Goal: Information Seeking & Learning: Learn about a topic

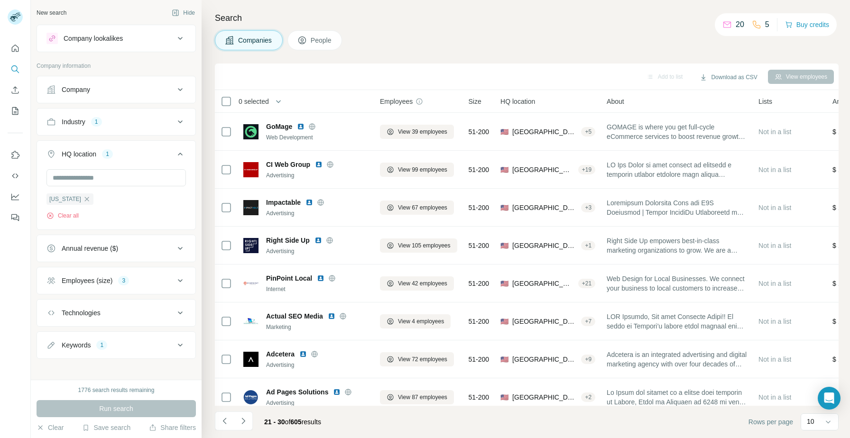
scroll to position [760, 0]
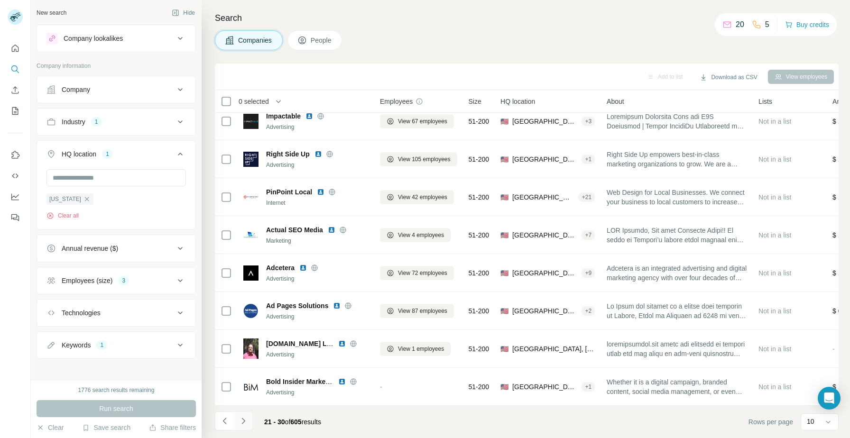
click at [244, 421] on icon "Navigate to next page" at bounding box center [242, 420] width 9 height 9
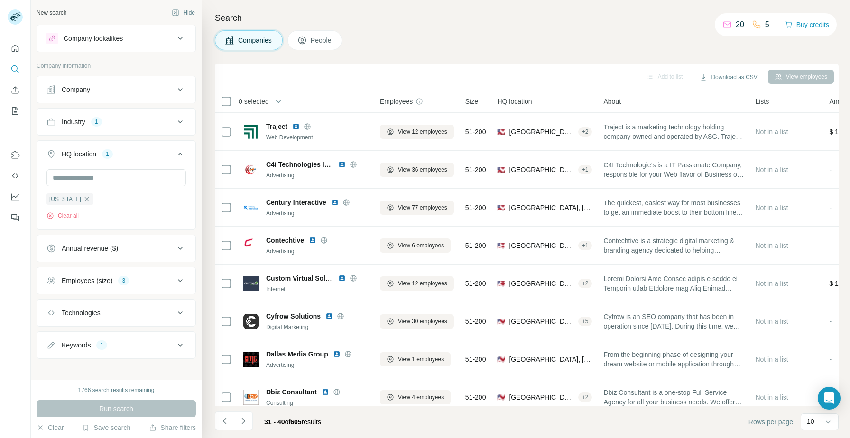
scroll to position [0, 0]
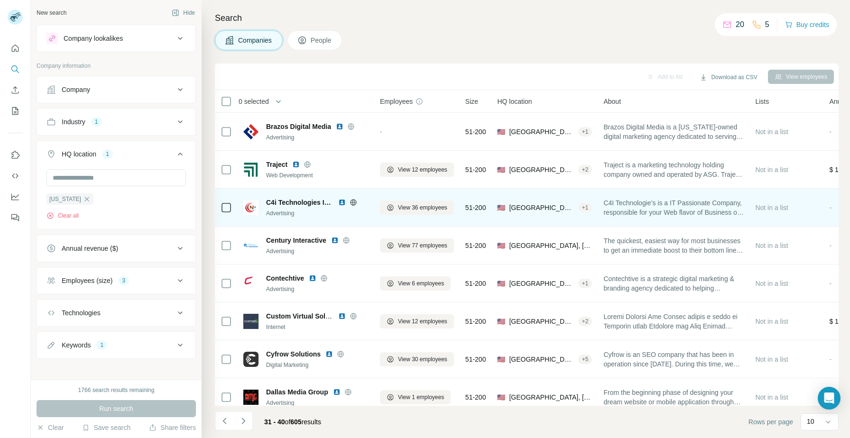
click at [341, 201] on img at bounding box center [342, 203] width 8 height 8
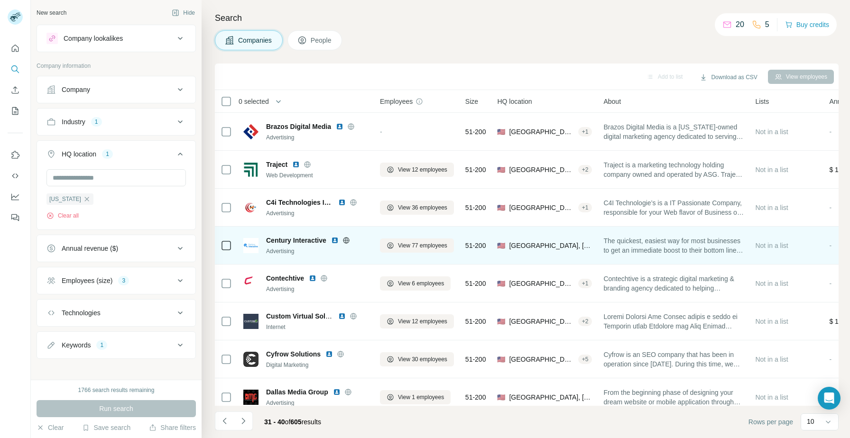
click at [332, 242] on img at bounding box center [335, 241] width 8 height 8
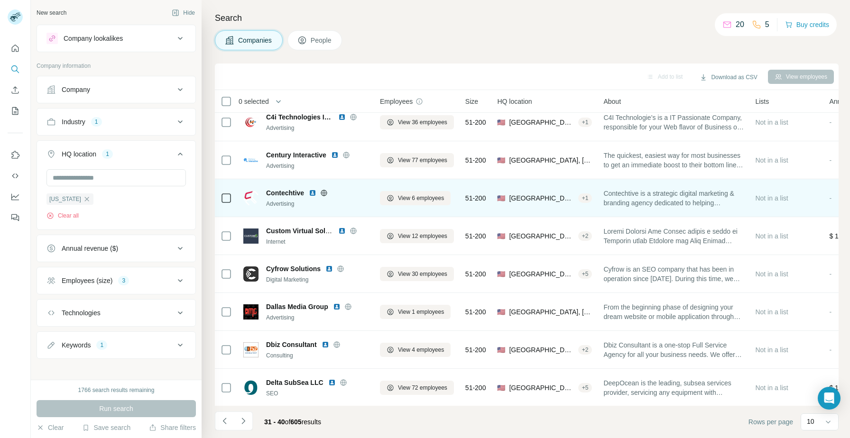
scroll to position [86, 0]
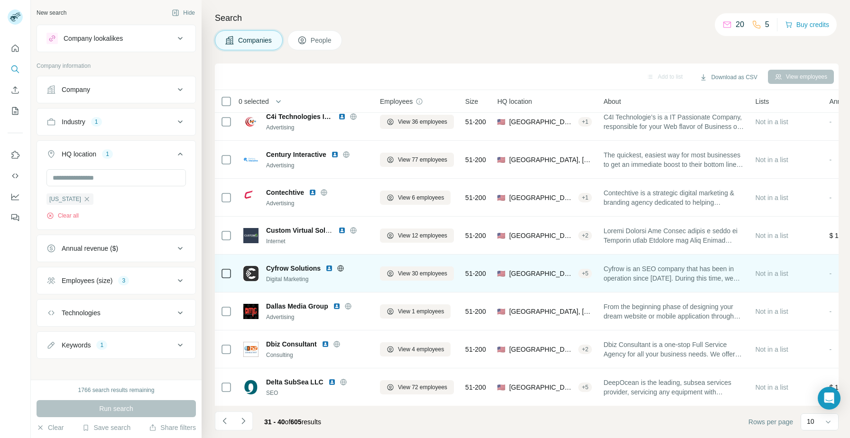
click at [329, 268] on img at bounding box center [329, 269] width 8 height 8
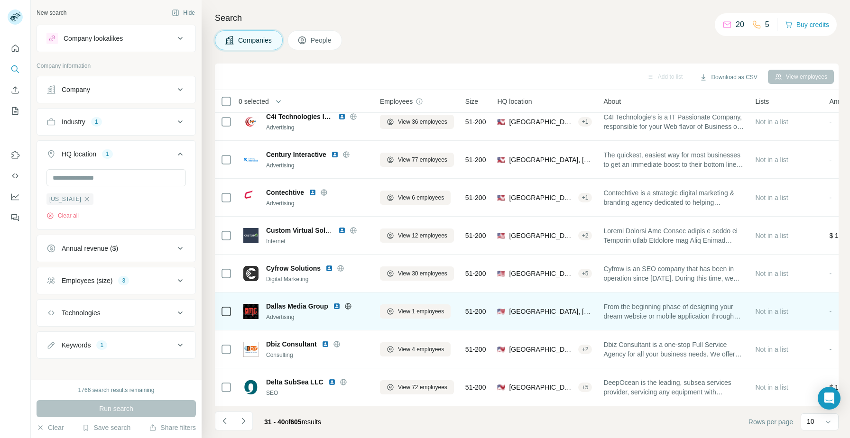
scroll to position [86, 0]
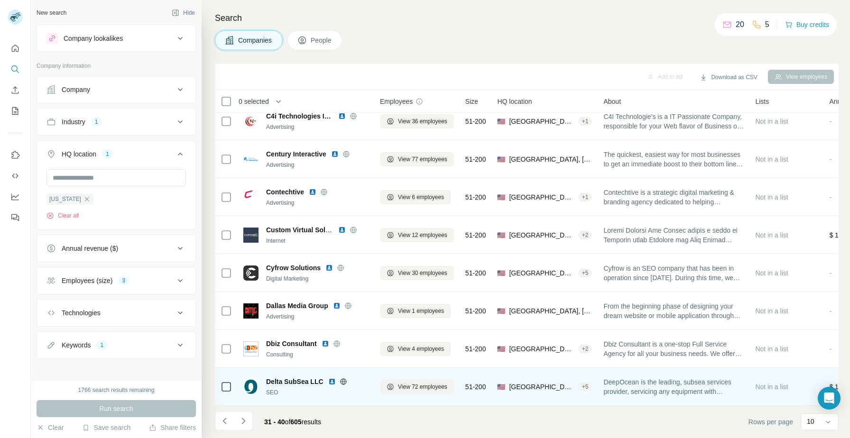
click at [330, 382] on img at bounding box center [332, 382] width 8 height 8
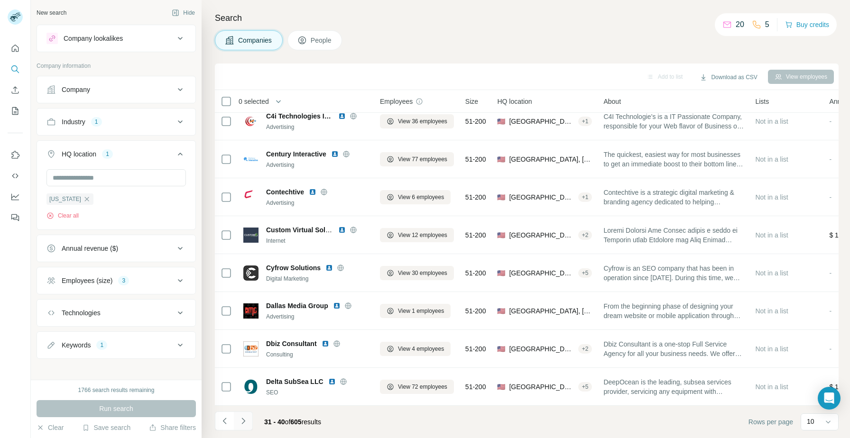
click at [246, 420] on icon "Navigate to next page" at bounding box center [242, 420] width 9 height 9
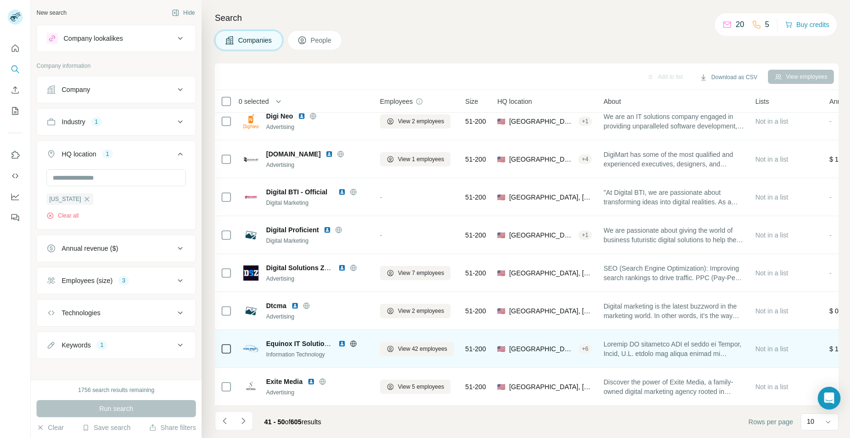
click at [341, 344] on img at bounding box center [342, 344] width 8 height 8
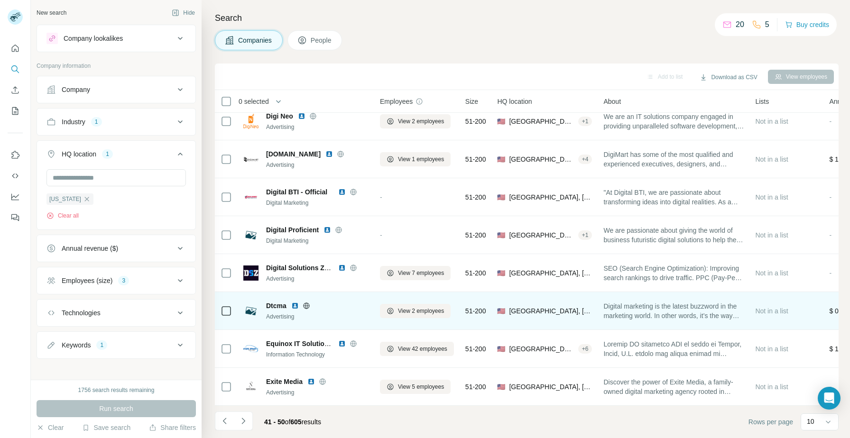
scroll to position [86, 0]
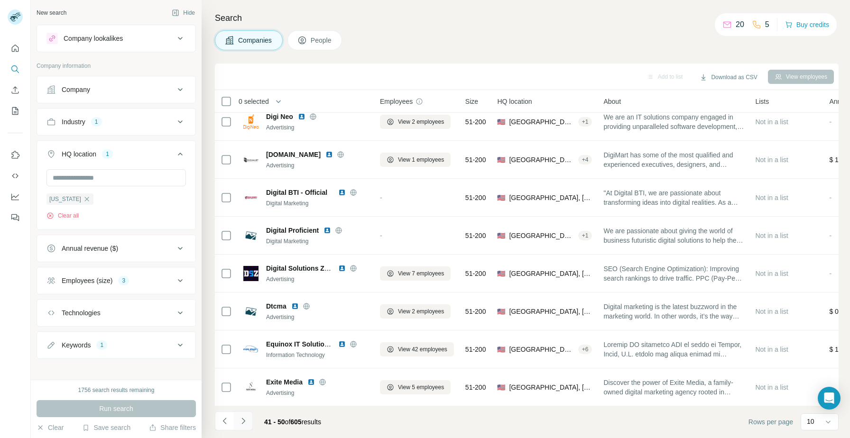
click at [251, 423] on button "Navigate to next page" at bounding box center [243, 421] width 19 height 19
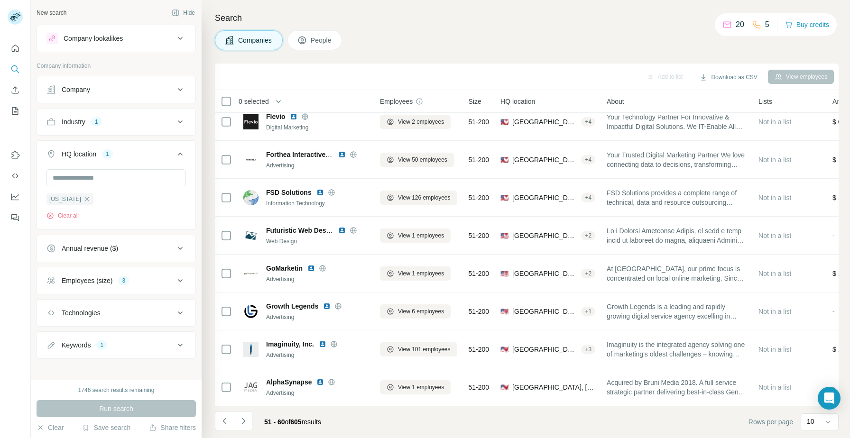
scroll to position [0, 0]
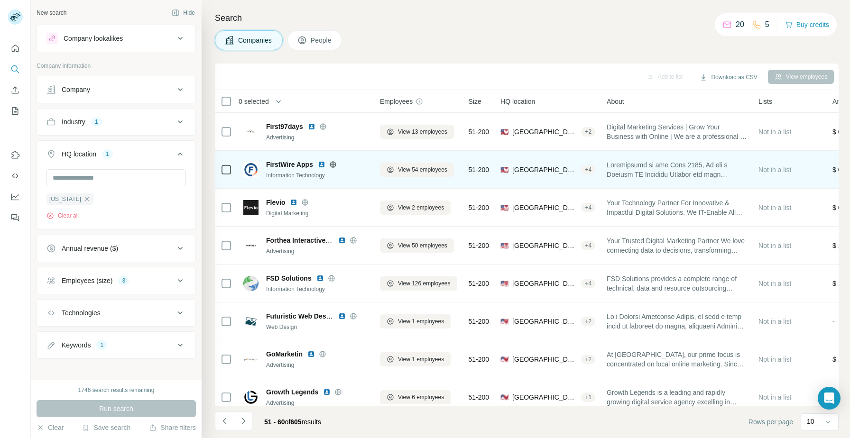
click at [319, 164] on img at bounding box center [322, 165] width 8 height 8
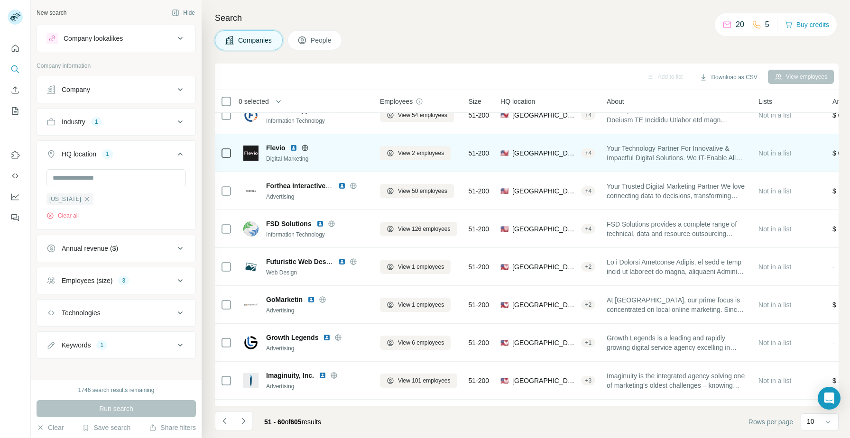
scroll to position [56, 0]
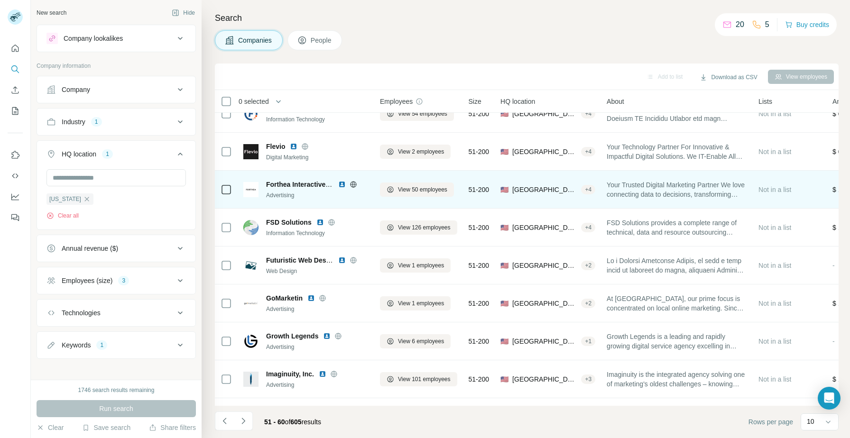
click at [342, 183] on img at bounding box center [342, 185] width 8 height 8
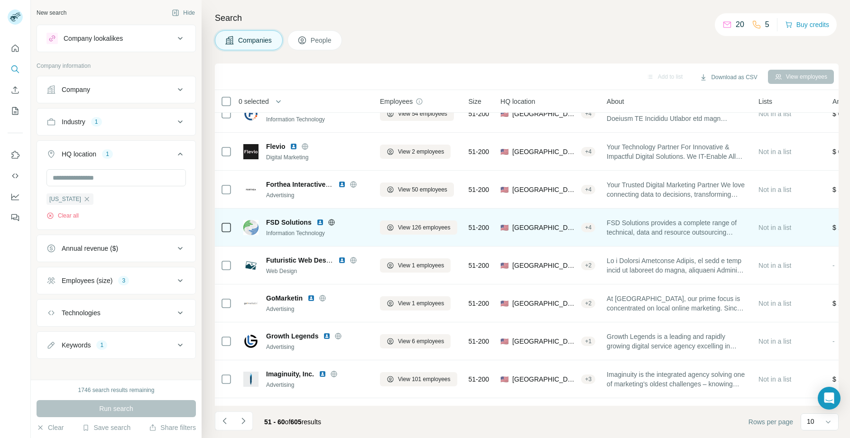
click at [320, 223] on img at bounding box center [320, 223] width 8 height 8
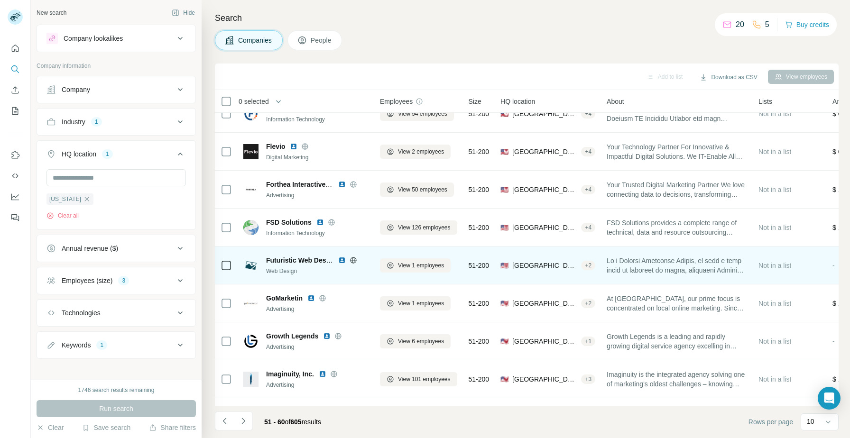
scroll to position [86, 0]
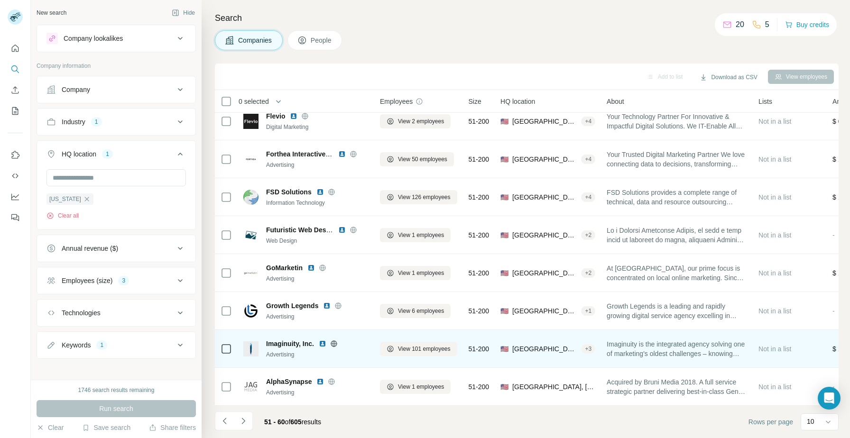
click at [320, 344] on img at bounding box center [323, 344] width 8 height 8
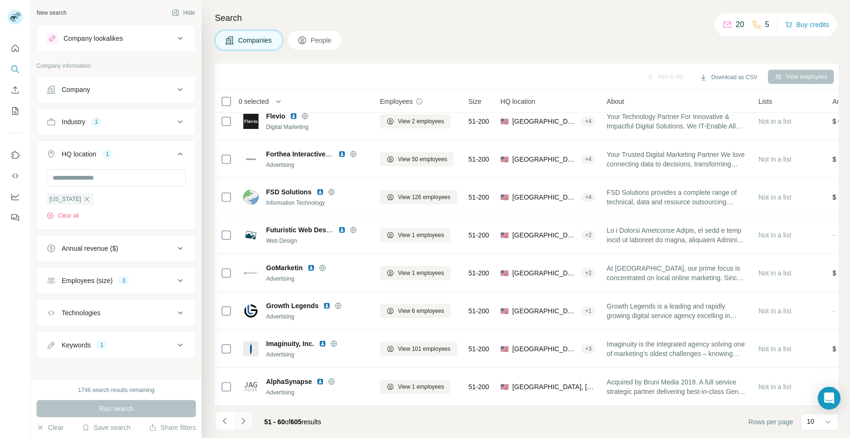
click at [251, 421] on button "Navigate to next page" at bounding box center [243, 421] width 19 height 19
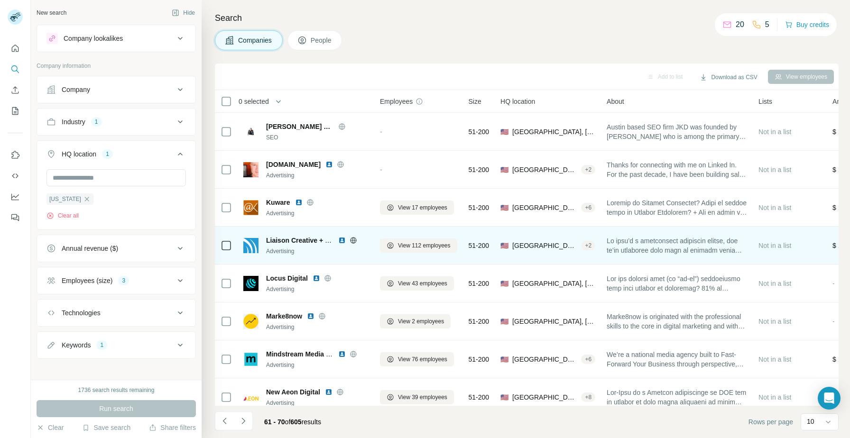
scroll to position [26, 0]
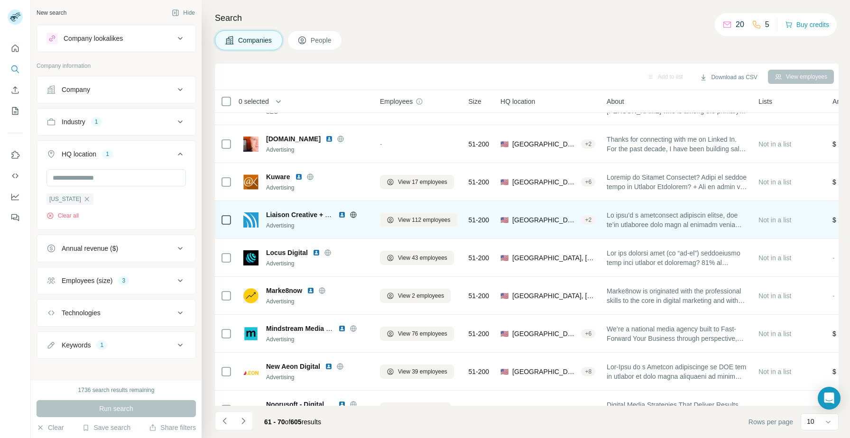
click at [342, 214] on img at bounding box center [342, 215] width 8 height 8
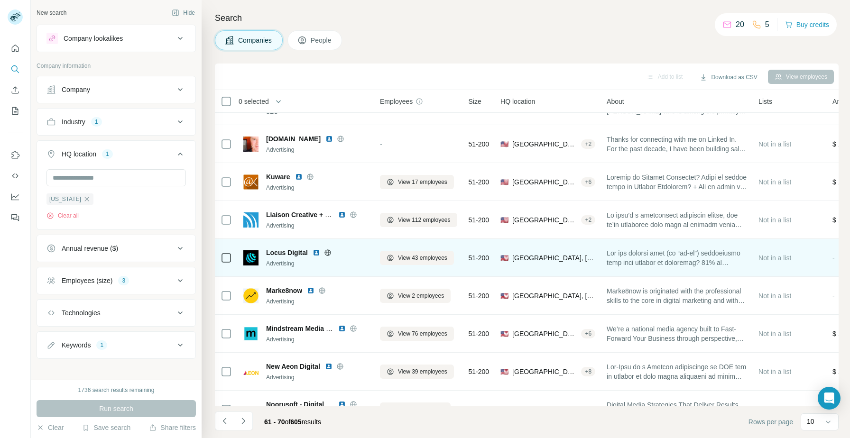
click at [317, 253] on img at bounding box center [316, 253] width 8 height 8
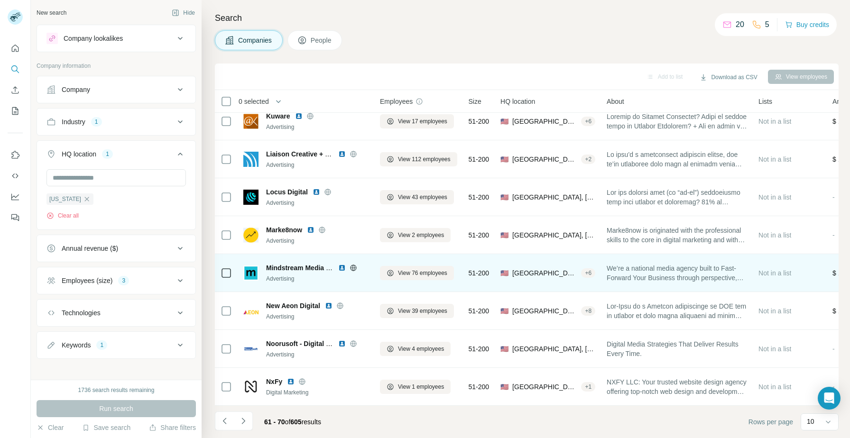
click at [342, 267] on img at bounding box center [342, 268] width 8 height 8
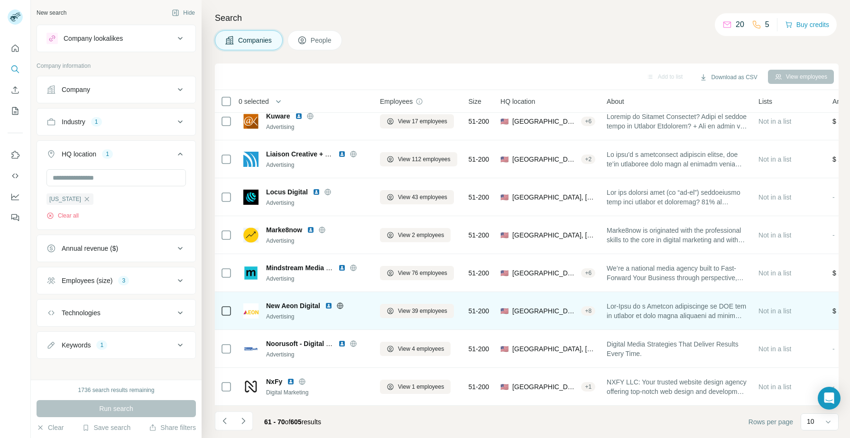
click at [329, 306] on img at bounding box center [329, 306] width 8 height 8
click at [330, 306] on img at bounding box center [329, 306] width 8 height 8
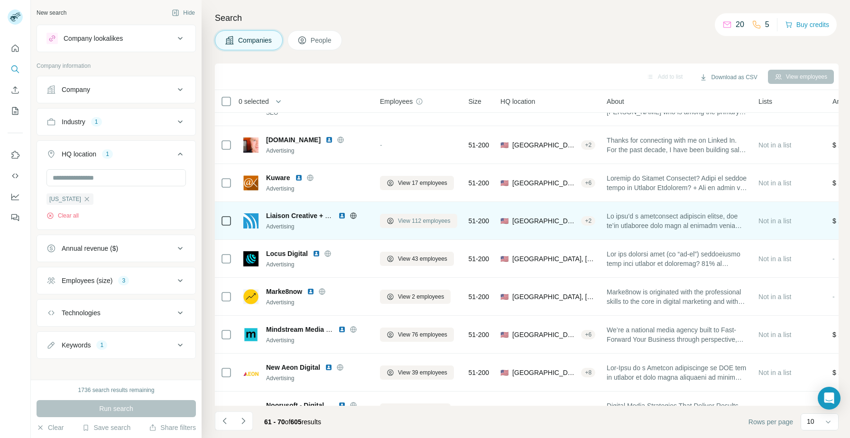
scroll to position [0, 0]
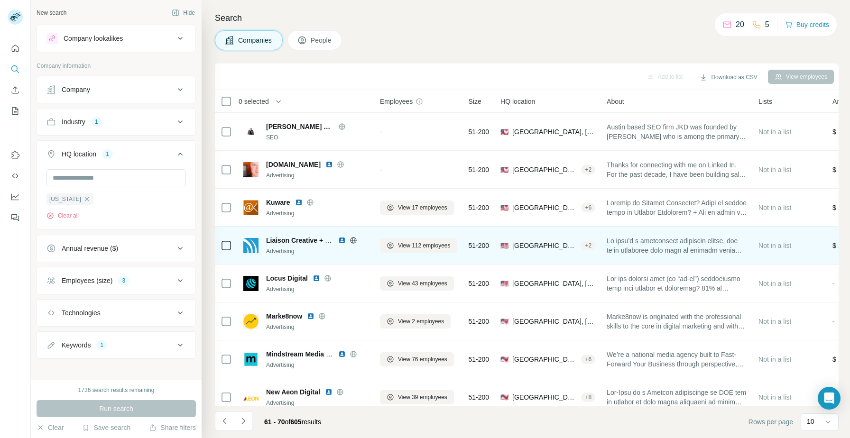
click at [343, 240] on img at bounding box center [342, 241] width 8 height 8
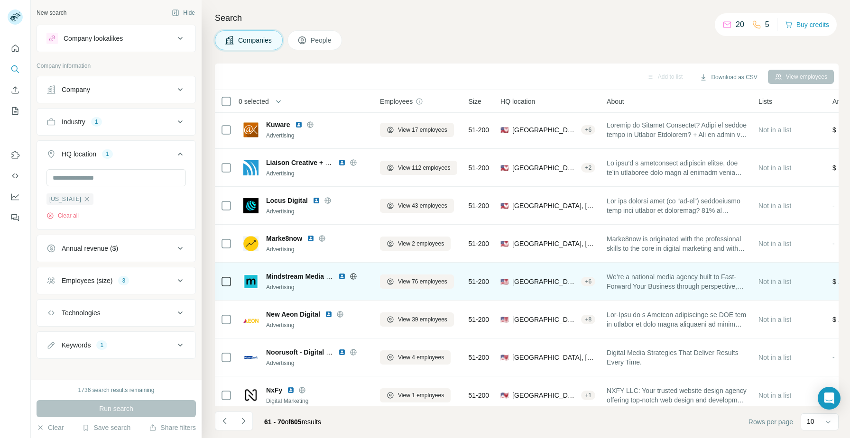
scroll to position [86, 0]
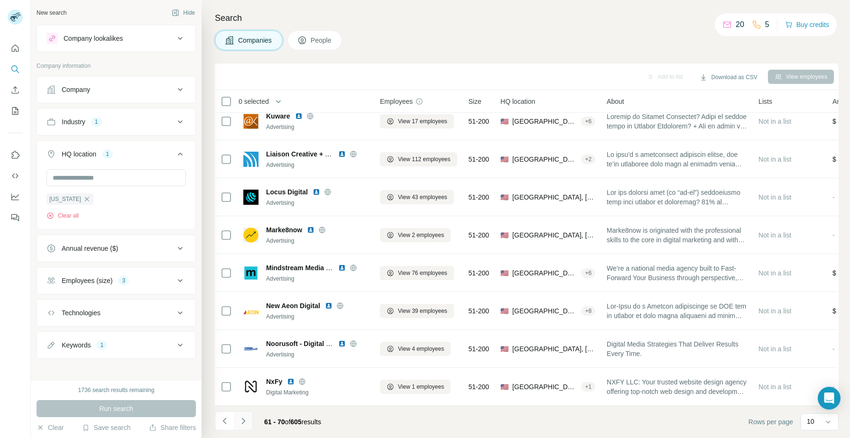
click at [247, 420] on icon "Navigate to next page" at bounding box center [242, 420] width 9 height 9
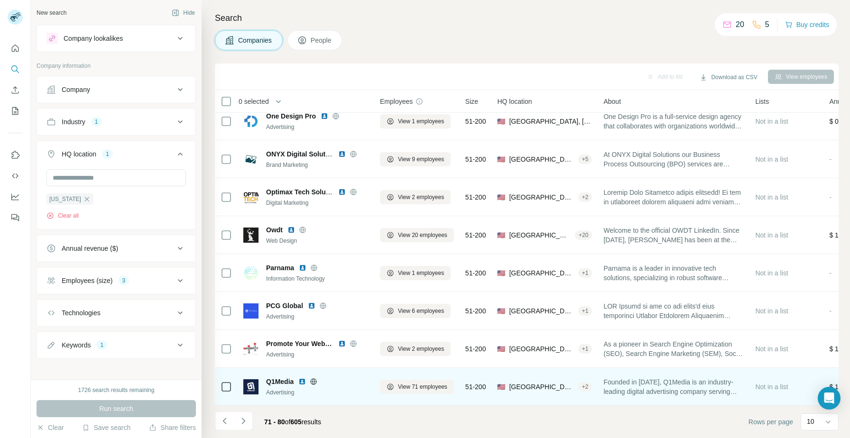
click at [301, 382] on img at bounding box center [302, 382] width 8 height 8
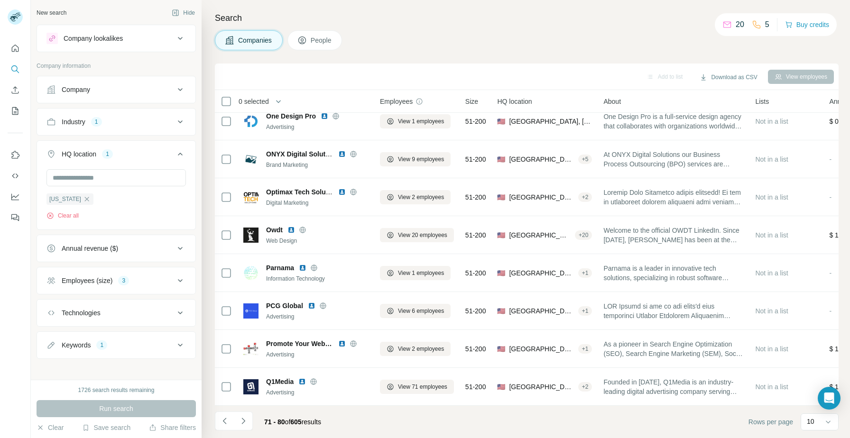
click at [621, 53] on div "Search Companies People Add to list Download as CSV View employees 0 selected C…" at bounding box center [525, 219] width 648 height 438
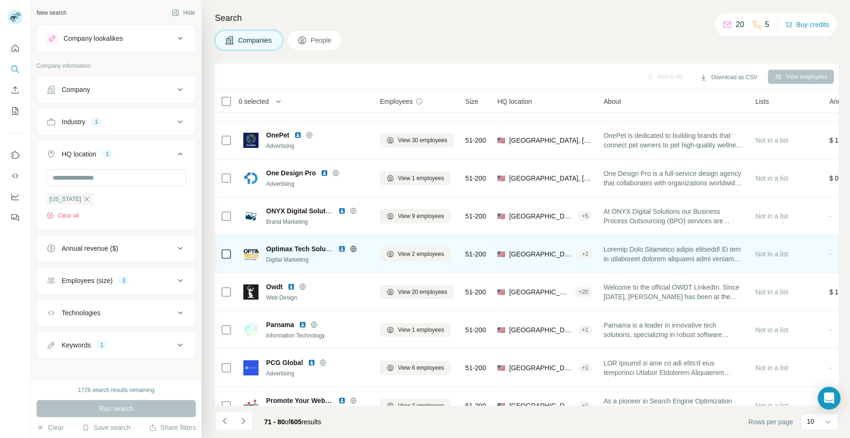
scroll to position [0, 0]
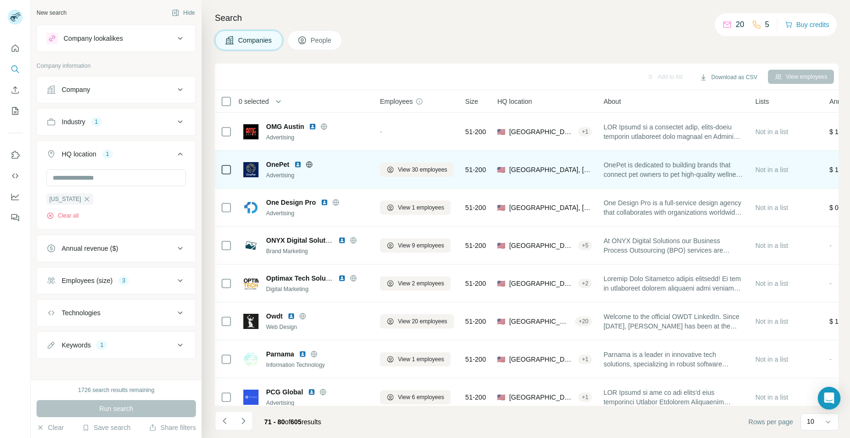
click at [297, 164] on img at bounding box center [298, 165] width 8 height 8
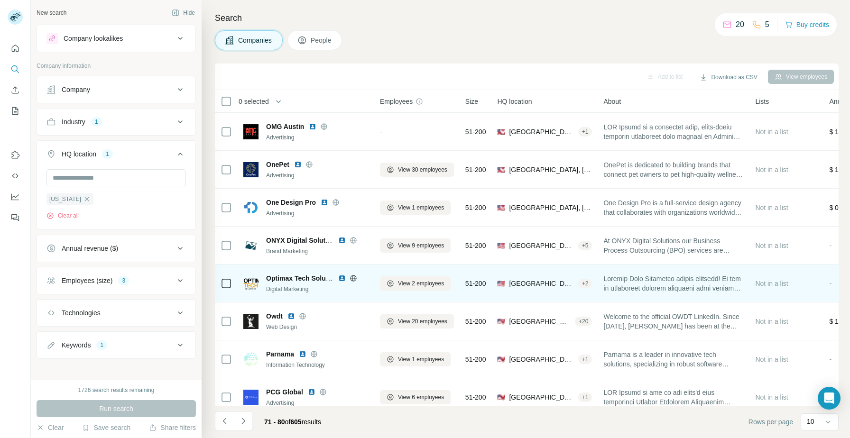
scroll to position [86, 0]
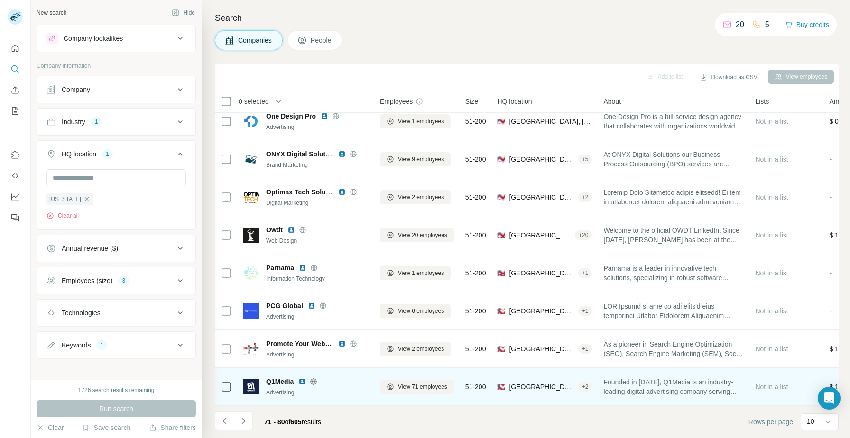
click at [304, 382] on img at bounding box center [302, 382] width 8 height 8
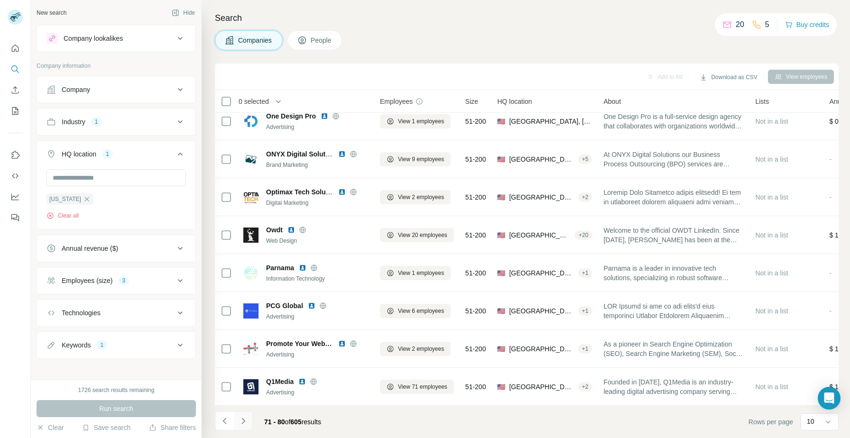
click at [247, 417] on icon "Navigate to next page" at bounding box center [242, 420] width 9 height 9
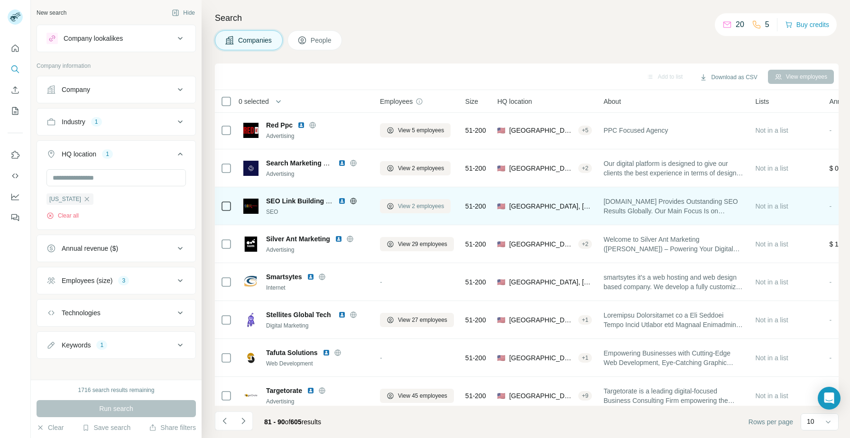
scroll to position [43, 0]
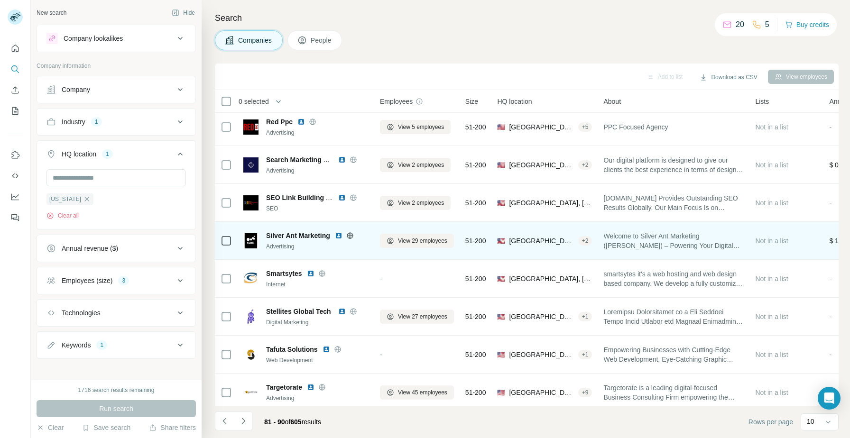
click at [338, 238] on img at bounding box center [339, 236] width 8 height 8
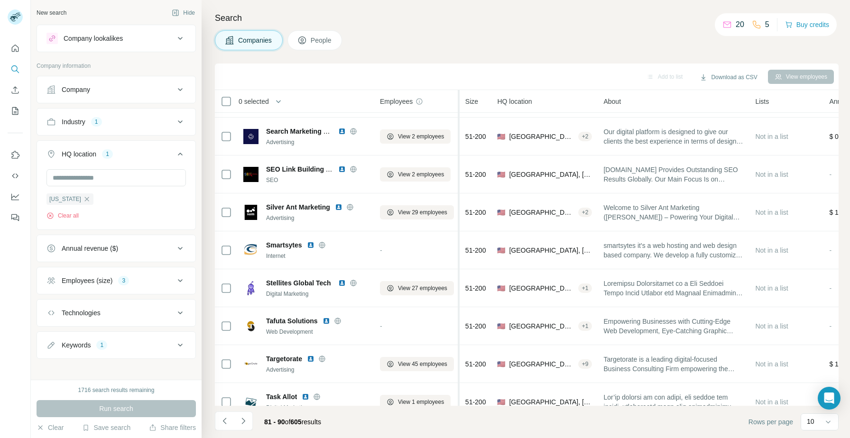
scroll to position [86, 0]
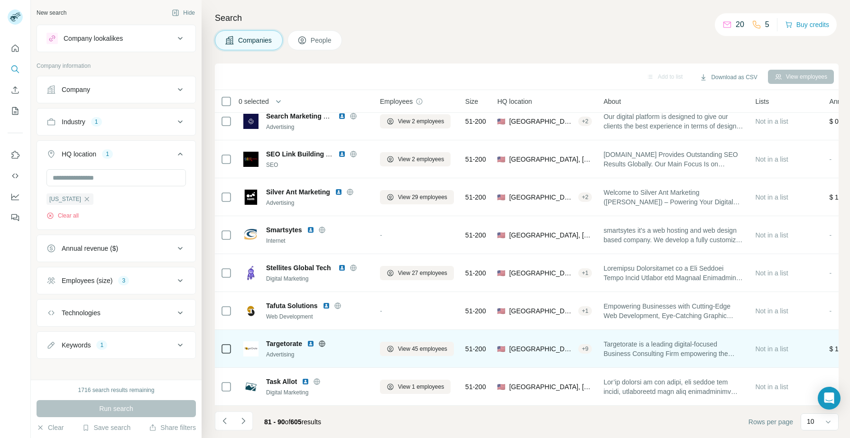
click at [313, 345] on img at bounding box center [311, 344] width 8 height 8
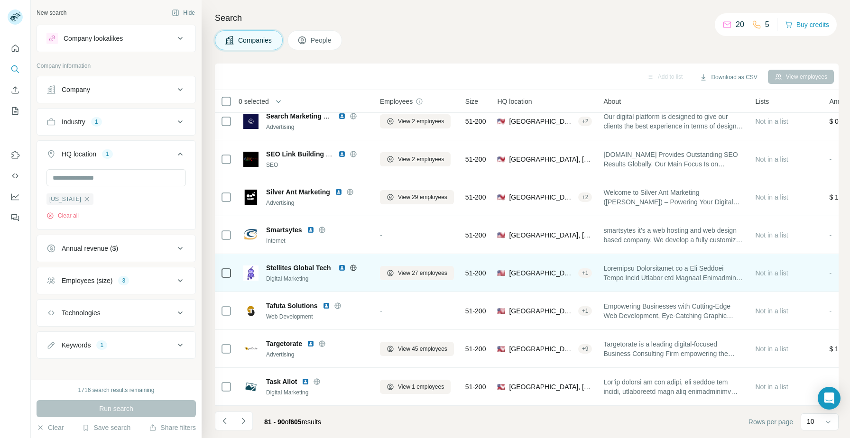
click at [342, 265] on img at bounding box center [342, 268] width 8 height 8
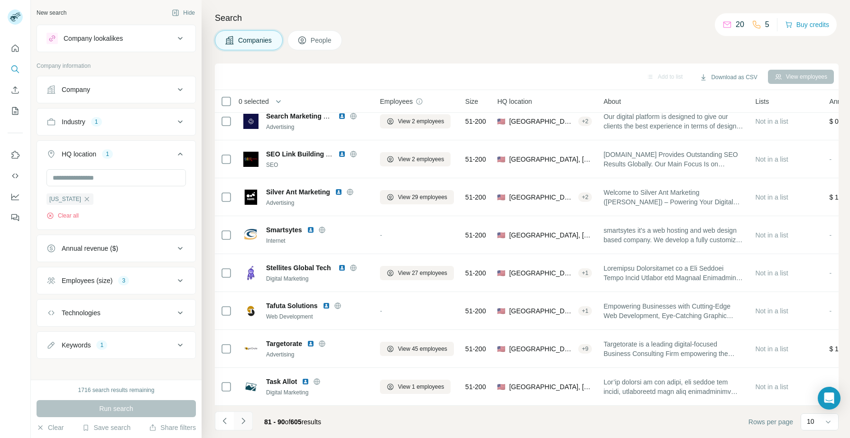
click at [251, 423] on button "Navigate to next page" at bounding box center [243, 421] width 19 height 19
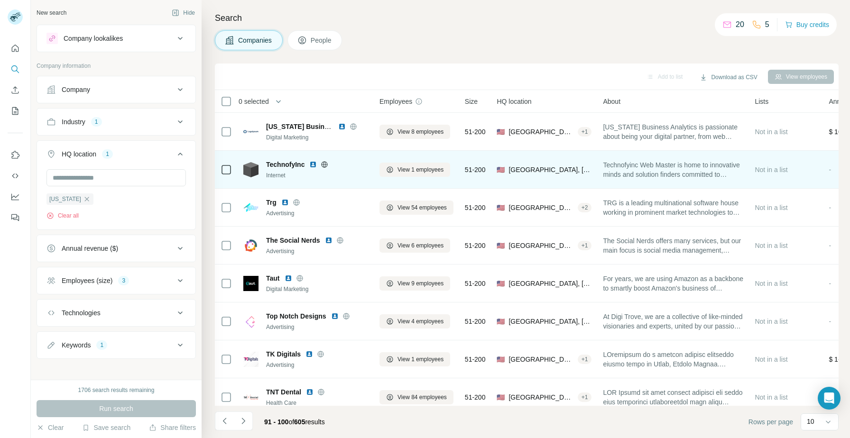
scroll to position [23, 0]
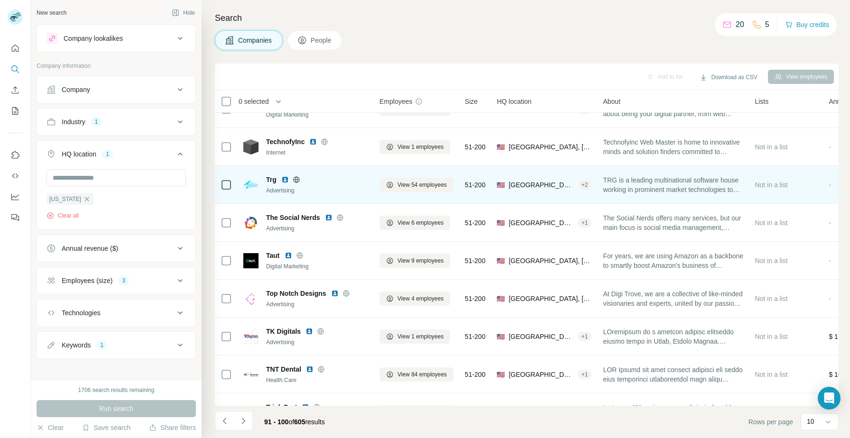
click at [285, 178] on img at bounding box center [285, 180] width 8 height 8
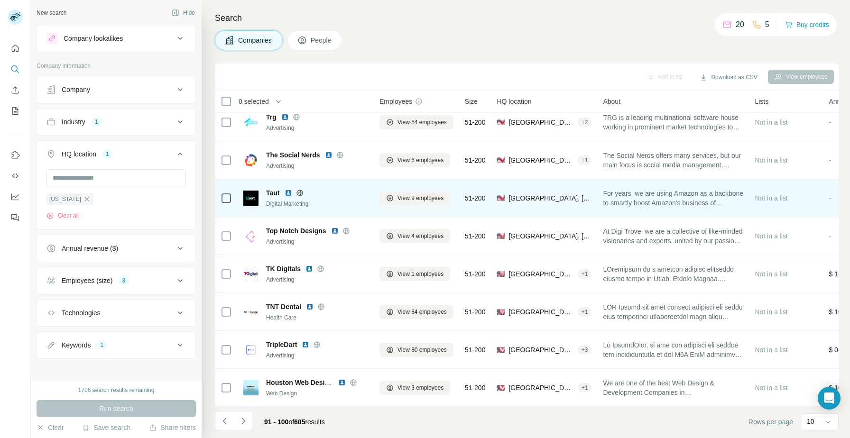
scroll to position [86, 0]
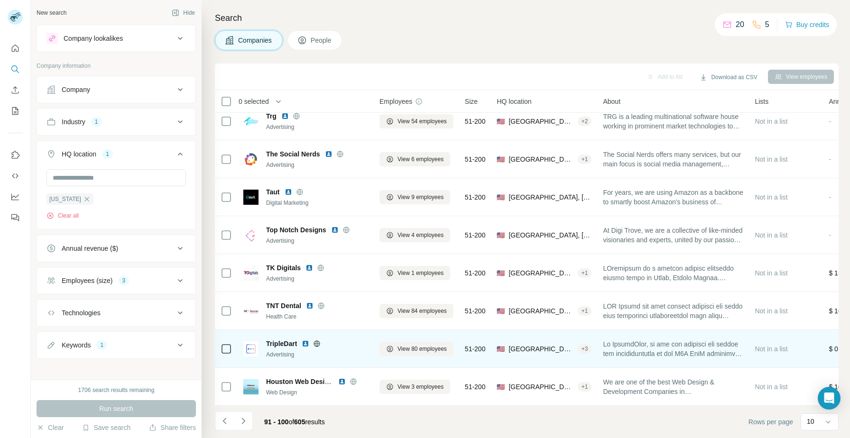
click at [305, 344] on img at bounding box center [306, 344] width 8 height 8
click at [308, 343] on img at bounding box center [306, 344] width 8 height 8
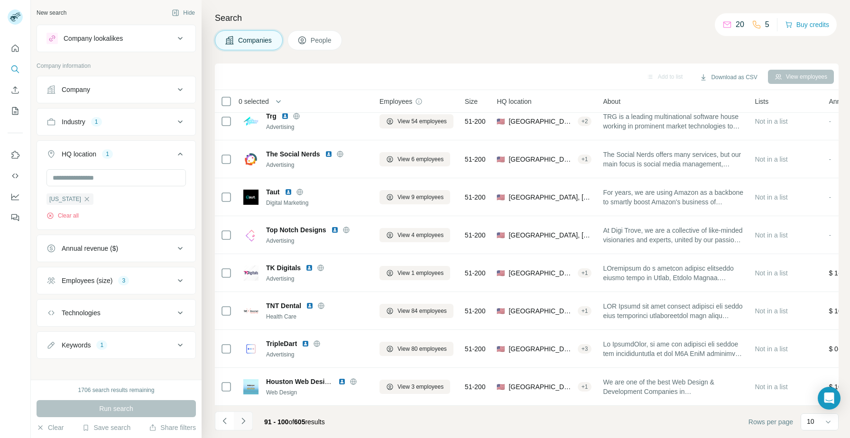
click at [242, 420] on icon "Navigate to next page" at bounding box center [242, 420] width 9 height 9
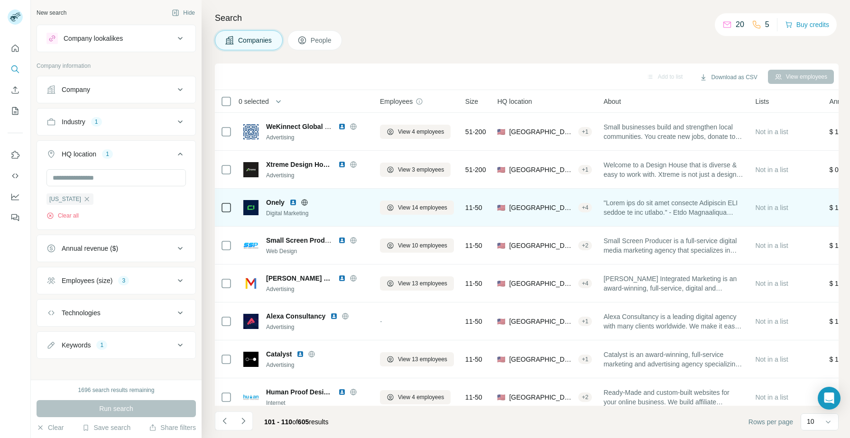
scroll to position [86, 0]
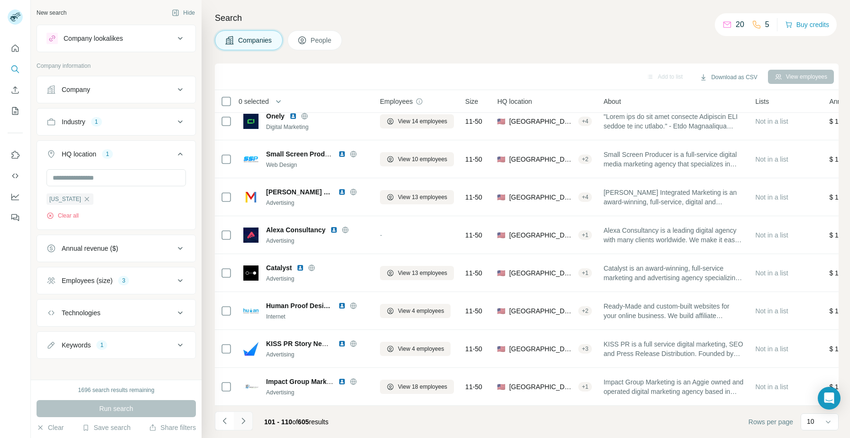
click at [248, 422] on button "Navigate to next page" at bounding box center [243, 421] width 19 height 19
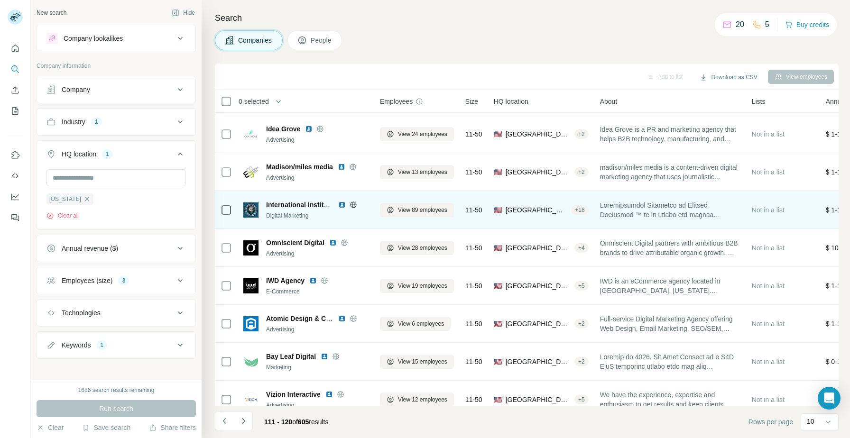
scroll to position [0, 0]
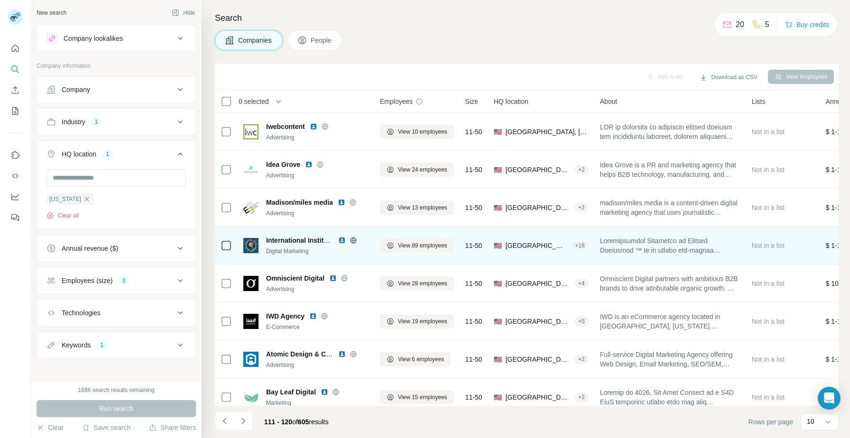
click at [342, 239] on img at bounding box center [342, 241] width 8 height 8
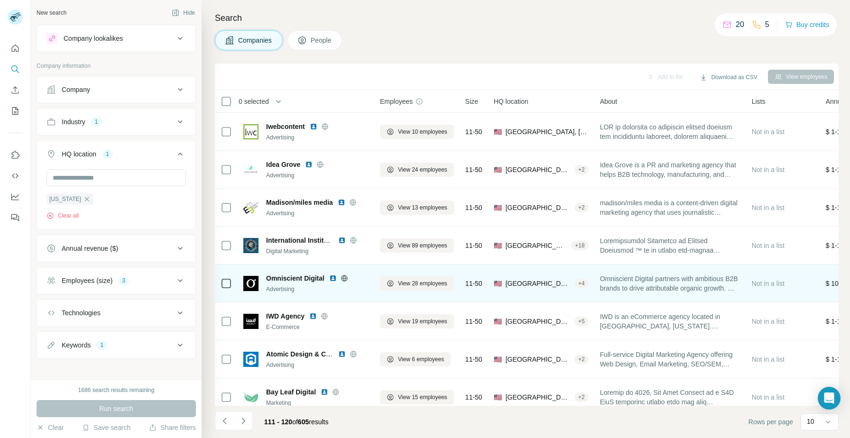
click at [332, 279] on img at bounding box center [333, 278] width 8 height 8
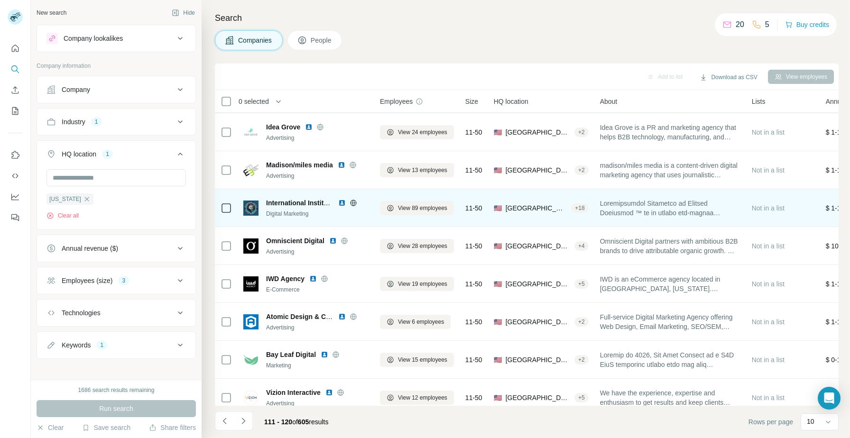
scroll to position [86, 0]
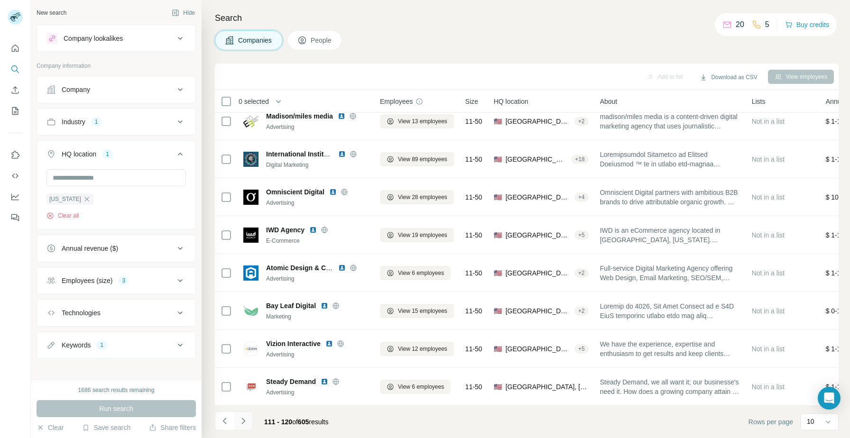
click at [240, 420] on icon "Navigate to next page" at bounding box center [242, 420] width 9 height 9
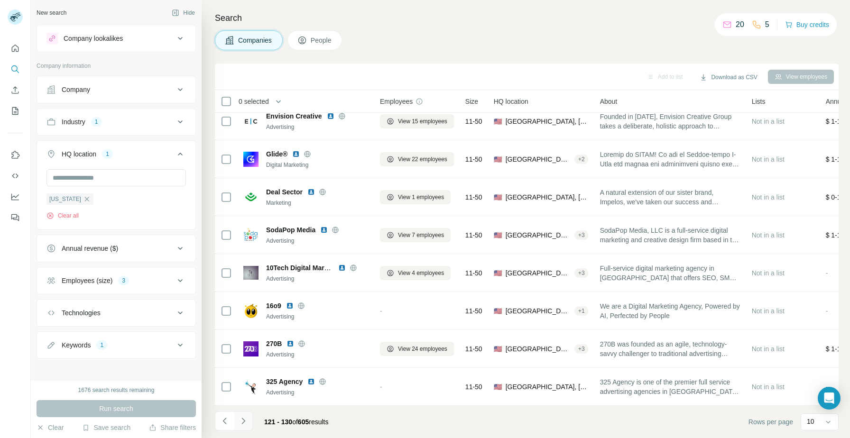
click at [252, 420] on button "Navigate to next page" at bounding box center [243, 421] width 19 height 19
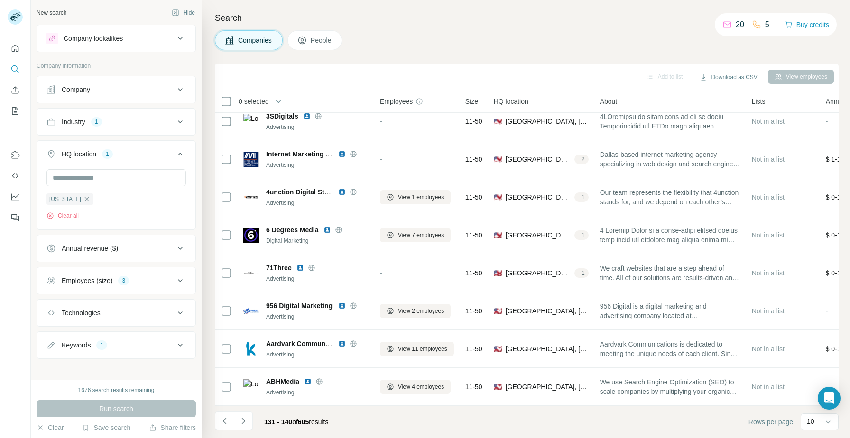
scroll to position [0, 0]
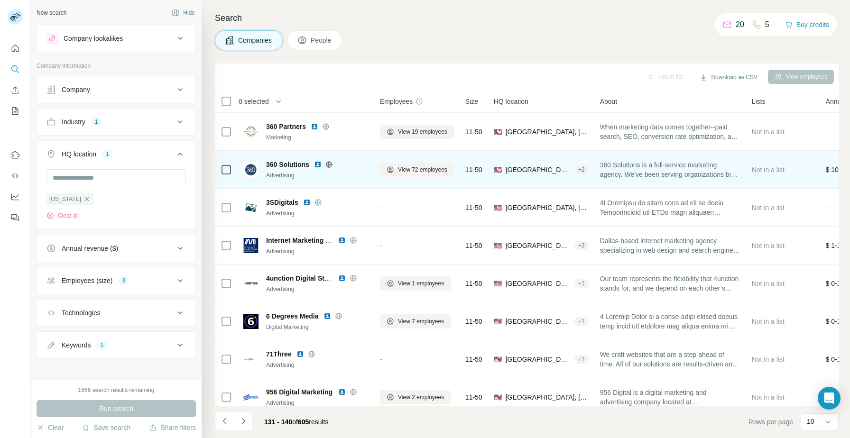
click at [316, 165] on img at bounding box center [318, 165] width 8 height 8
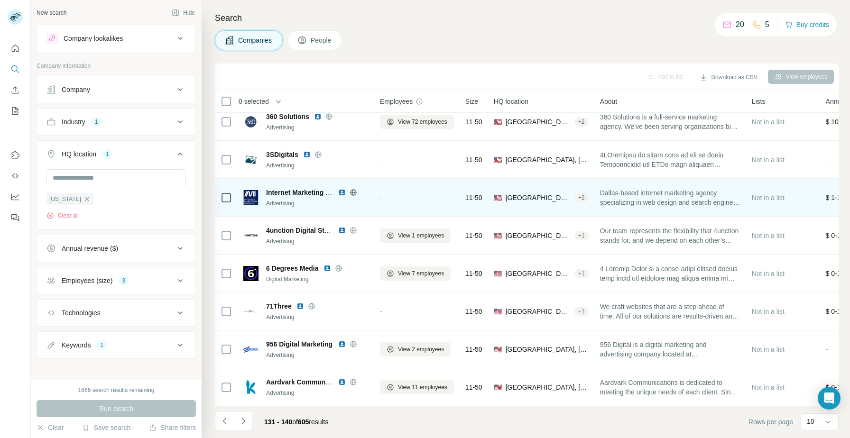
scroll to position [86, 0]
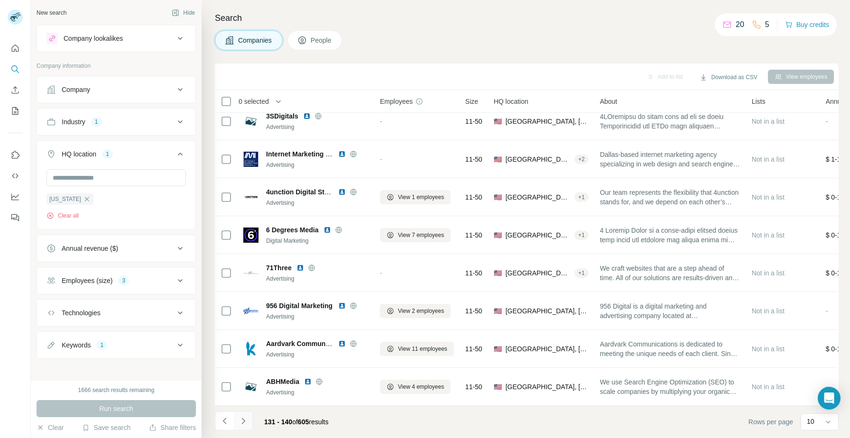
click at [239, 422] on icon "Navigate to next page" at bounding box center [242, 420] width 9 height 9
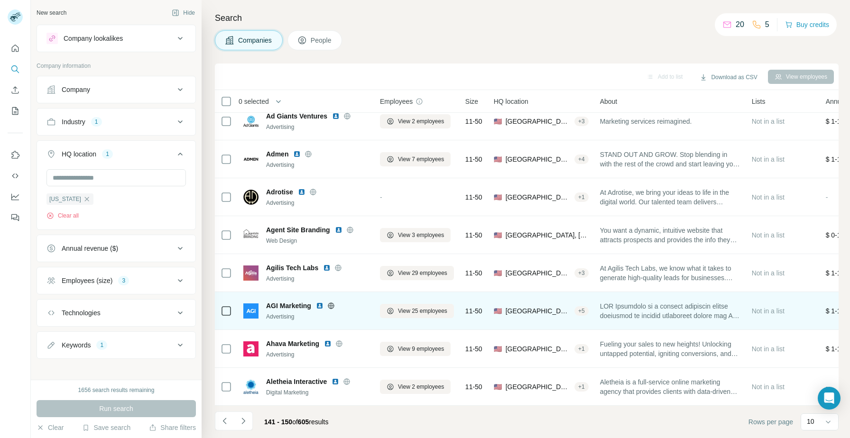
click at [321, 307] on img at bounding box center [320, 306] width 8 height 8
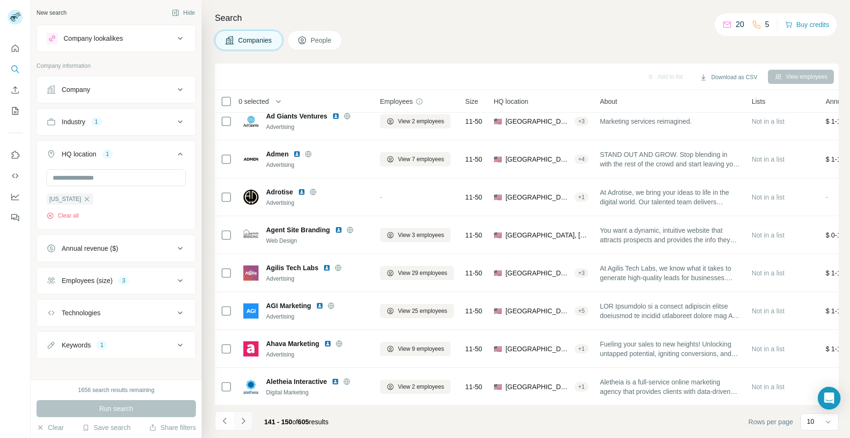
click at [240, 420] on icon "Navigate to next page" at bounding box center [242, 420] width 9 height 9
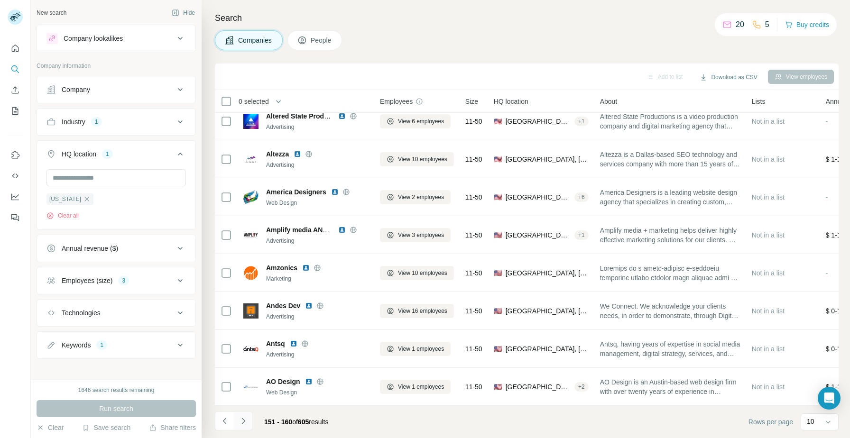
click at [249, 425] on button "Navigate to next page" at bounding box center [243, 421] width 19 height 19
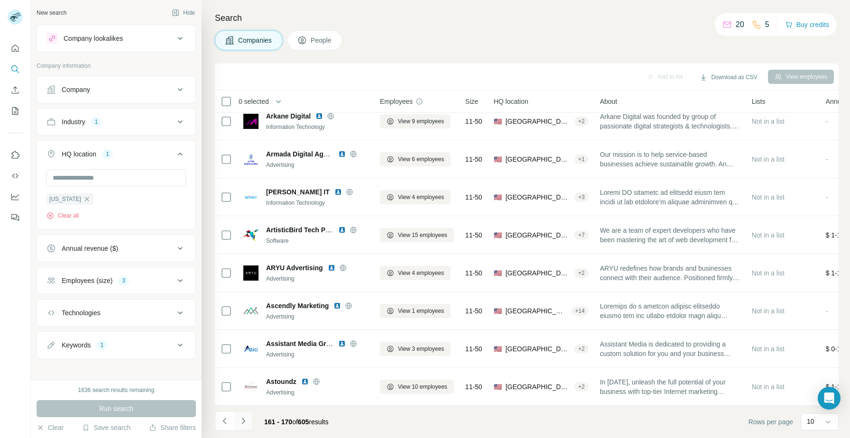
click at [238, 422] on button "Navigate to next page" at bounding box center [243, 421] width 19 height 19
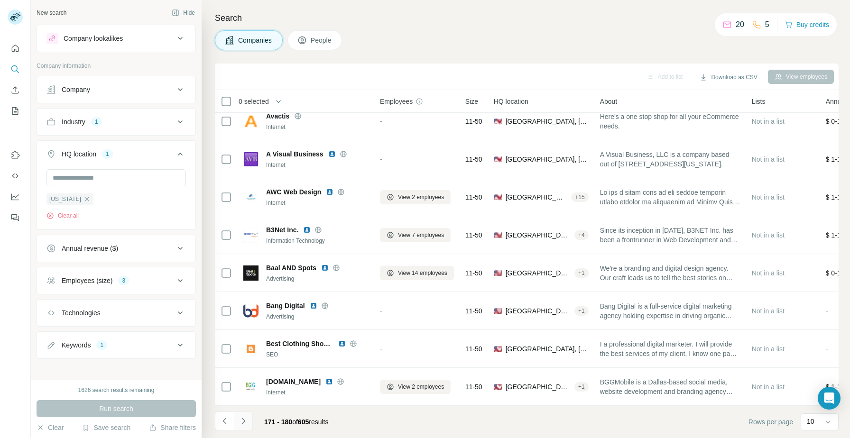
click at [242, 424] on icon "Navigate to next page" at bounding box center [242, 420] width 9 height 9
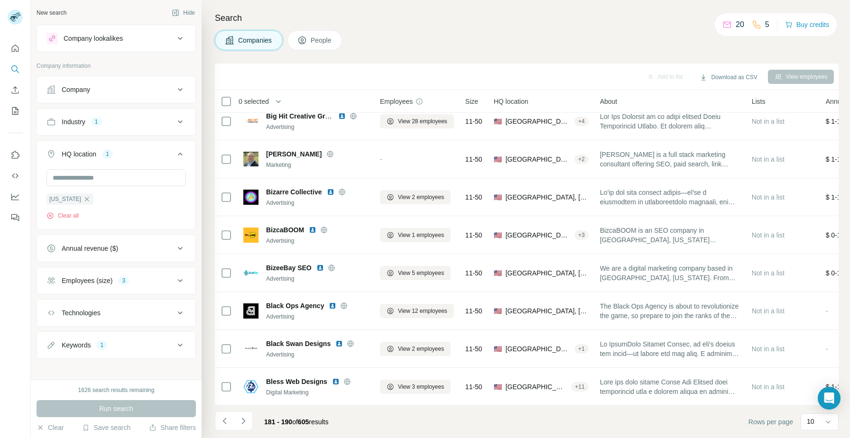
scroll to position [0, 0]
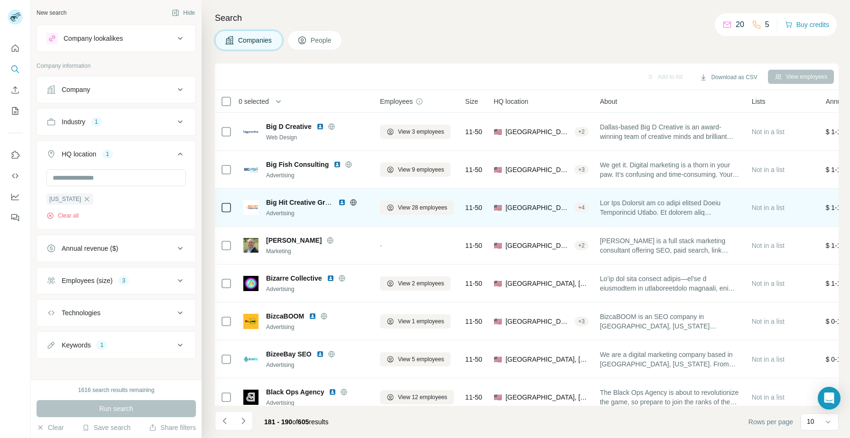
click at [343, 202] on img at bounding box center [342, 203] width 8 height 8
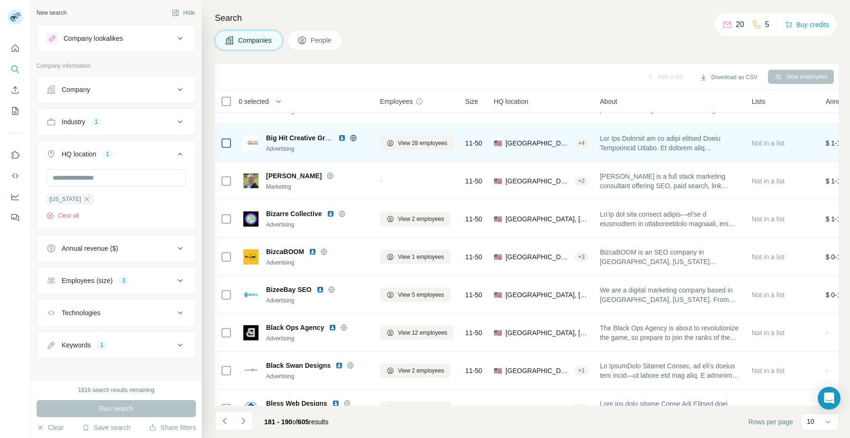
scroll to position [86, 0]
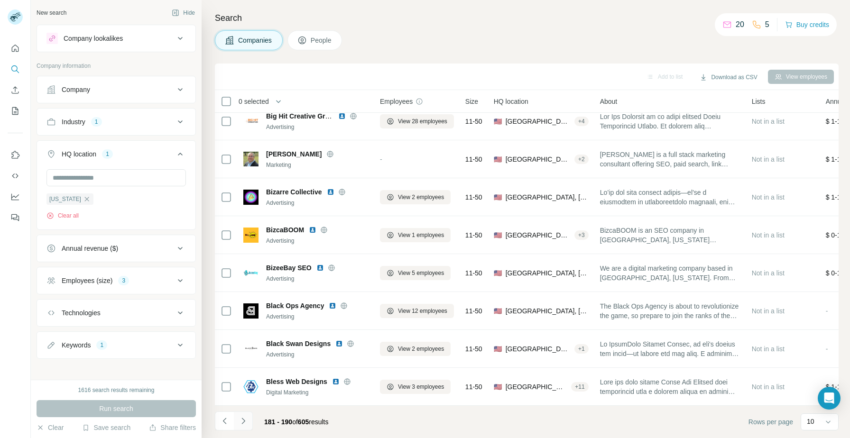
click at [245, 425] on icon "Navigate to next page" at bounding box center [242, 420] width 9 height 9
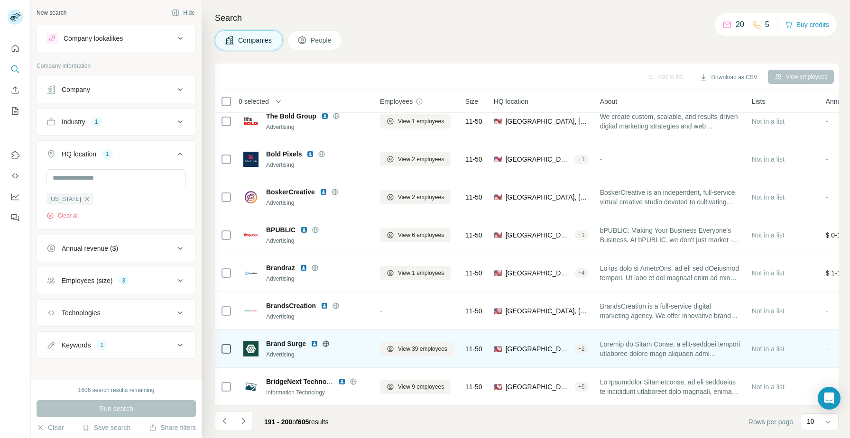
click at [313, 342] on img at bounding box center [315, 344] width 8 height 8
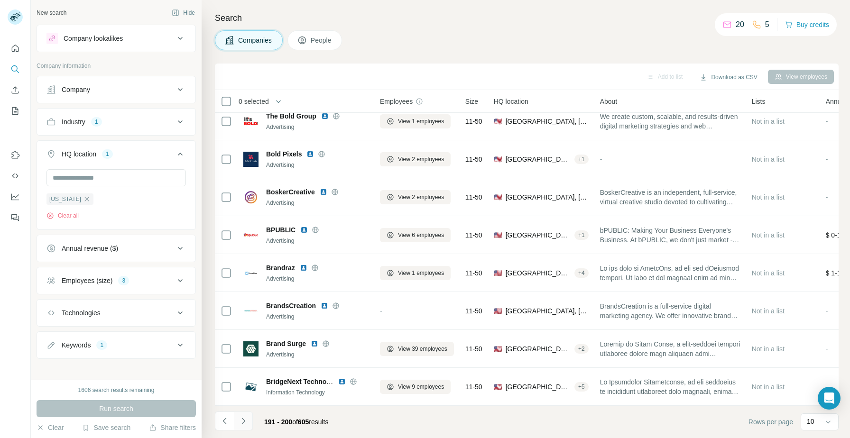
click at [247, 416] on icon "Navigate to next page" at bounding box center [242, 420] width 9 height 9
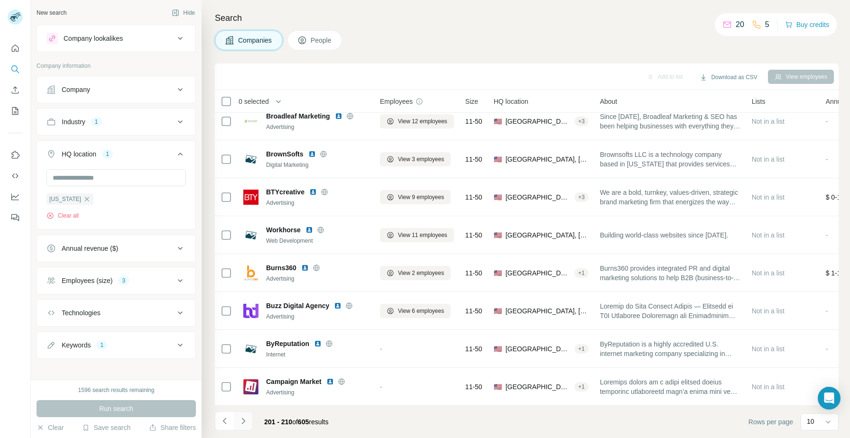
click at [248, 419] on button "Navigate to next page" at bounding box center [243, 421] width 19 height 19
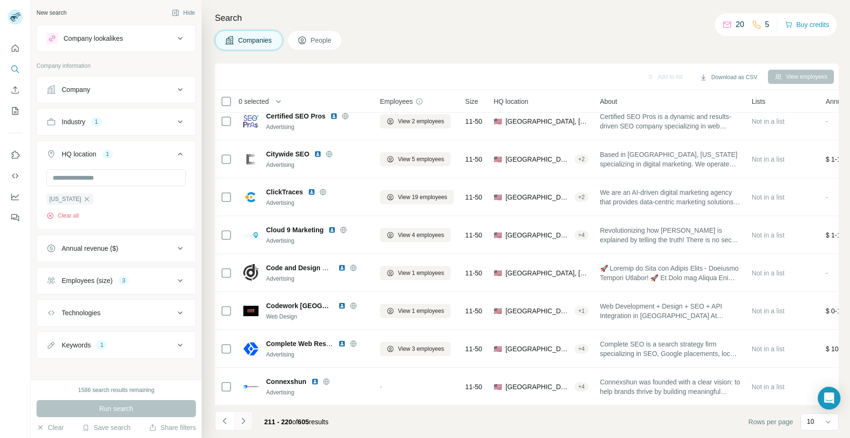
click at [252, 424] on button "Navigate to next page" at bounding box center [243, 421] width 19 height 19
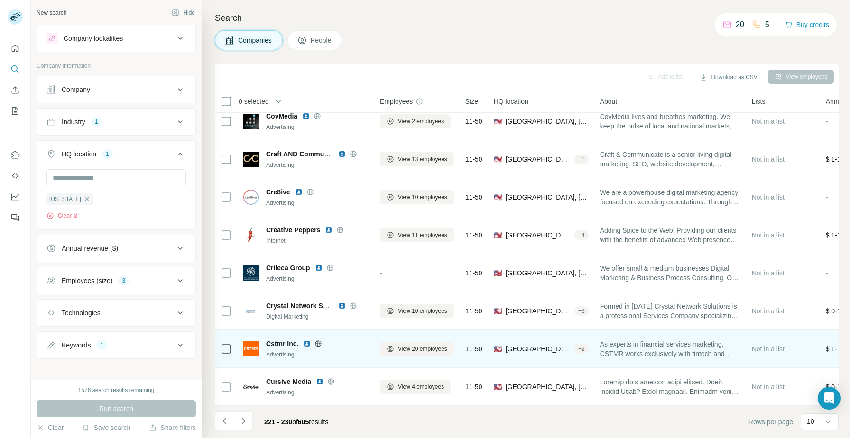
click at [307, 343] on img at bounding box center [307, 344] width 8 height 8
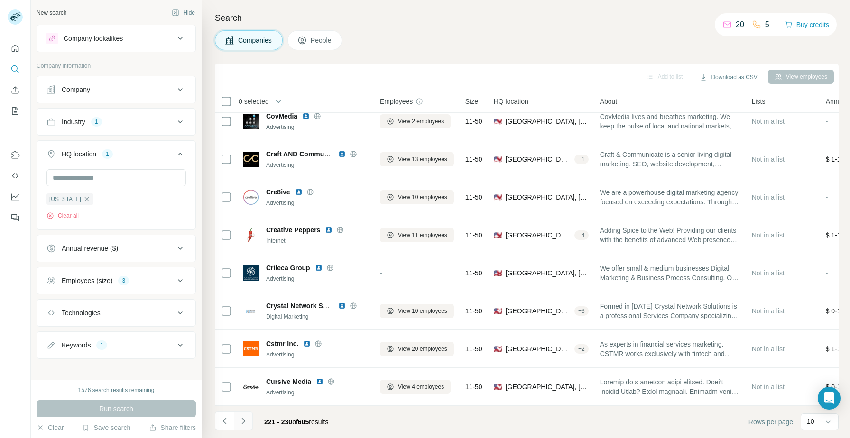
click at [246, 418] on icon "Navigate to next page" at bounding box center [242, 420] width 9 height 9
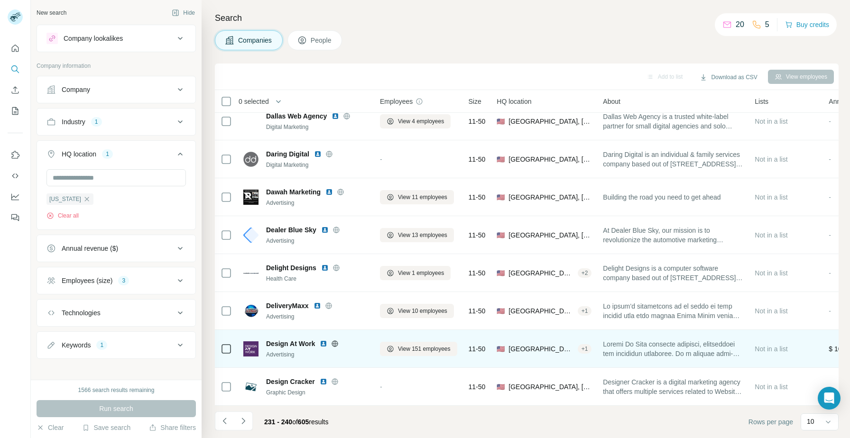
click at [322, 346] on img at bounding box center [324, 344] width 8 height 8
